Goal: Information Seeking & Learning: Learn about a topic

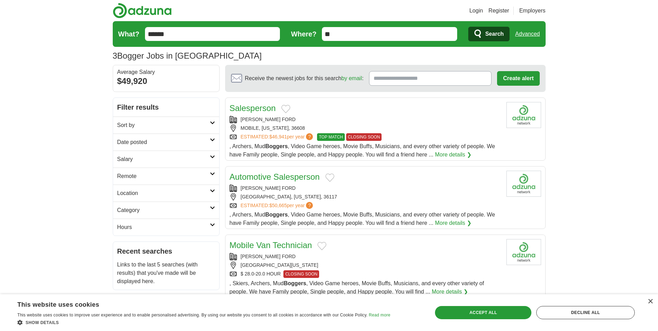
click at [138, 10] on img at bounding box center [142, 11] width 59 height 16
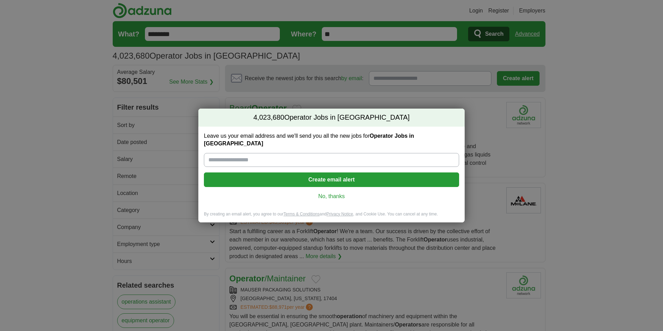
click at [327, 192] on link "No, thanks" at bounding box center [331, 196] width 244 height 8
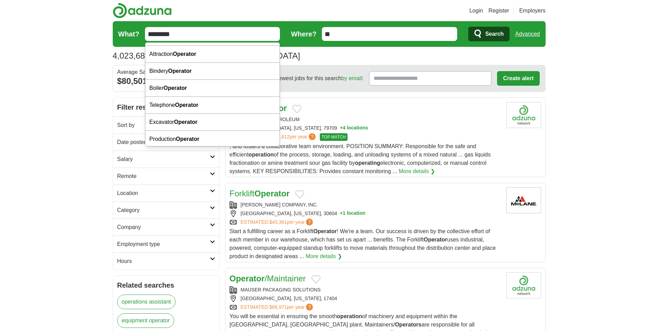
scroll to position [16, 0]
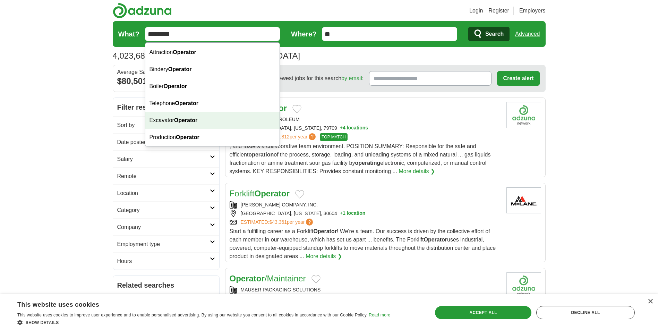
click at [217, 122] on div "Excavator Operator" at bounding box center [212, 120] width 135 height 17
type input "**********"
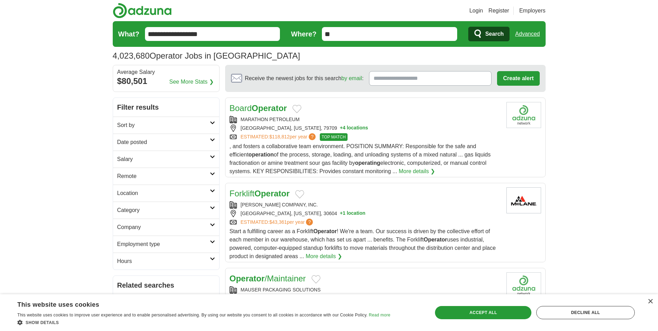
click at [388, 35] on input "**" at bounding box center [389, 34] width 135 height 14
type input "*"
click at [477, 34] on icon "submit" at bounding box center [478, 34] width 8 height 10
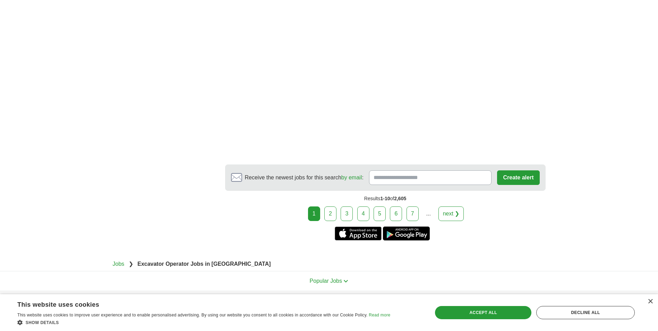
scroll to position [1182, 0]
click at [328, 206] on link "2" at bounding box center [330, 213] width 12 height 15
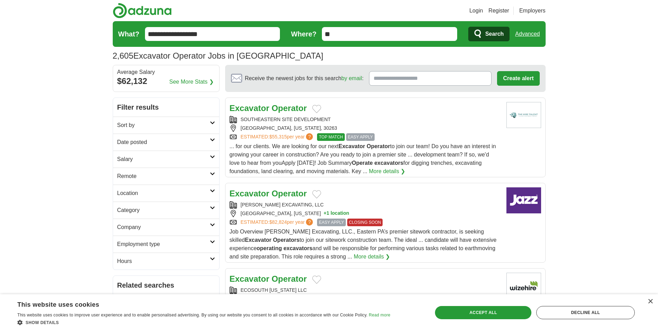
click at [164, 12] on img at bounding box center [142, 11] width 59 height 16
